Goal: Find specific page/section: Find specific page/section

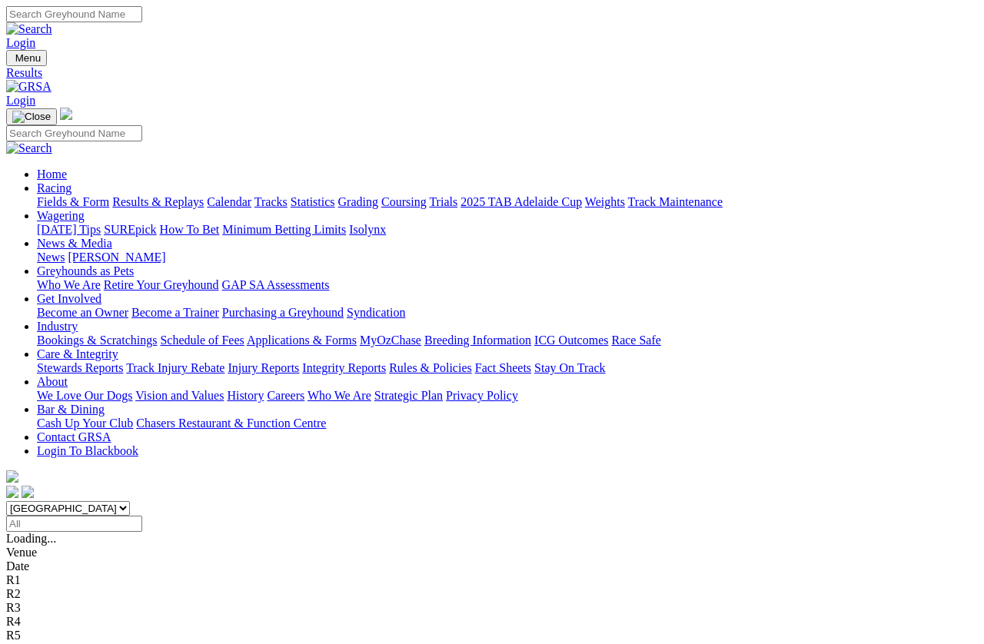
scroll to position [225, 17]
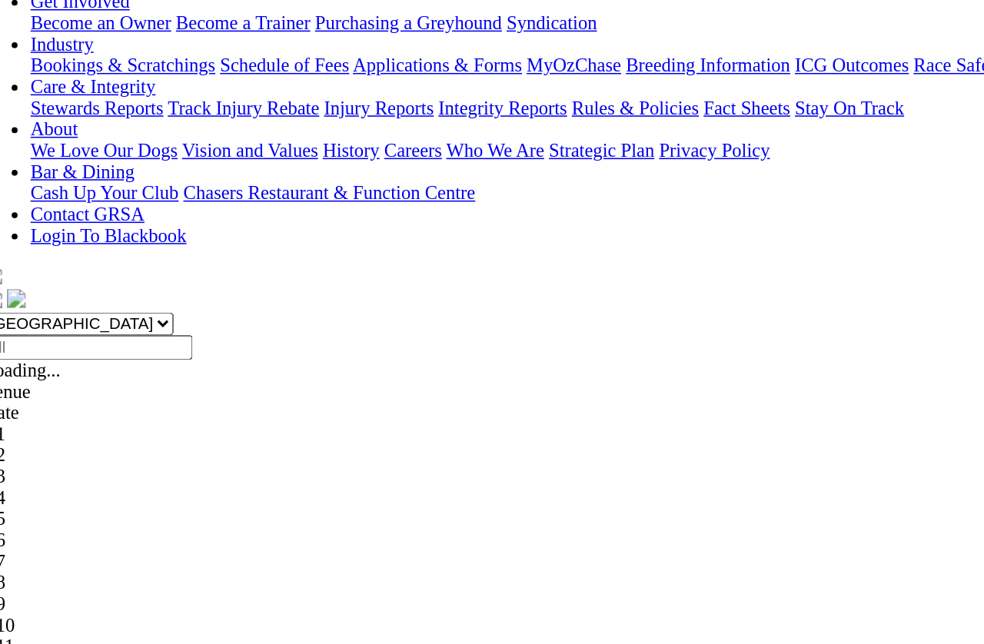
click at [85, 528] on link "Mount Gambier" at bounding box center [45, 534] width 79 height 13
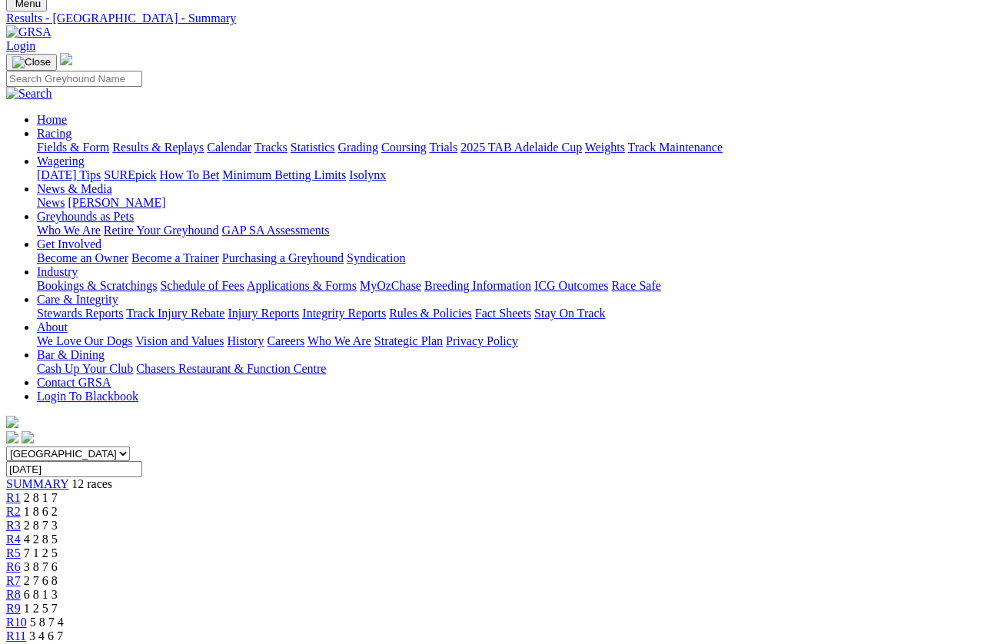
scroll to position [54, 0]
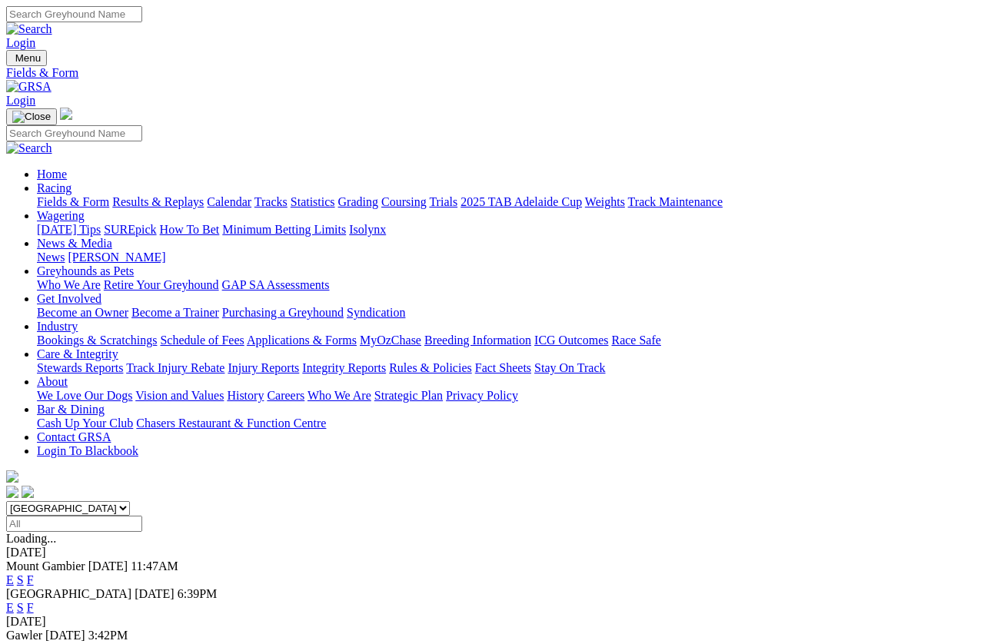
click at [111, 587] on span "[GEOGRAPHIC_DATA]" at bounding box center [68, 593] width 125 height 13
click at [95, 587] on div "[GEOGRAPHIC_DATA] [DATE] 6:39PM E S F" at bounding box center [492, 601] width 972 height 28
click at [34, 601] on link "F" at bounding box center [30, 607] width 7 height 13
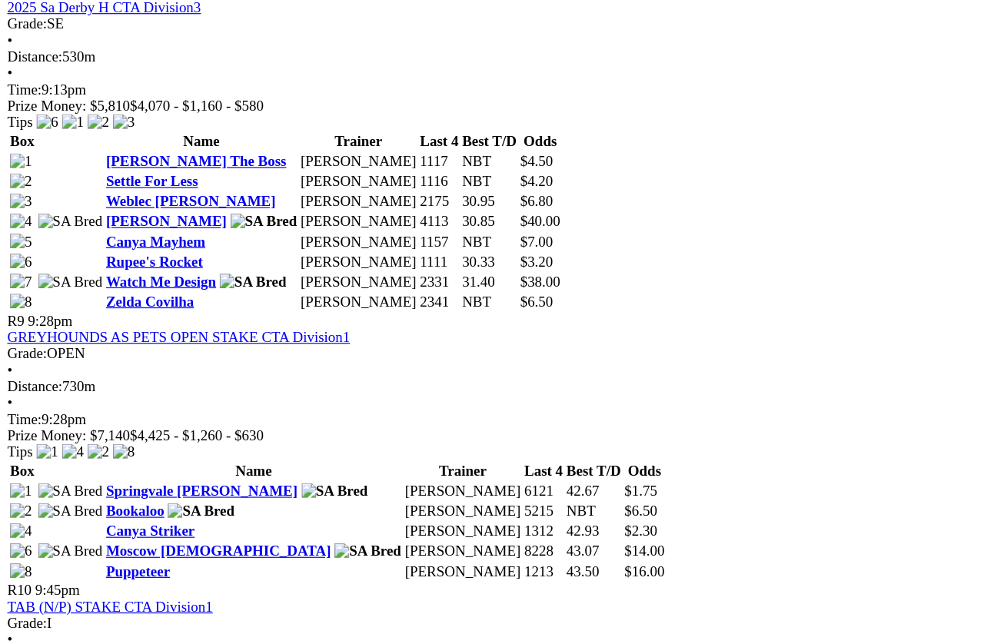
scroll to position [2558, 0]
